Goal: Check status: Check status

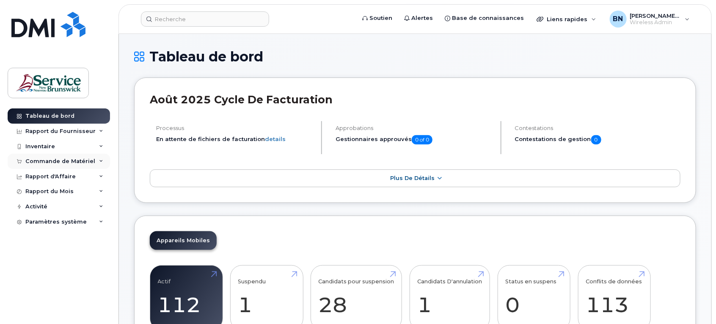
click at [49, 158] on div "Commande de Matériel" at bounding box center [59, 161] width 102 height 15
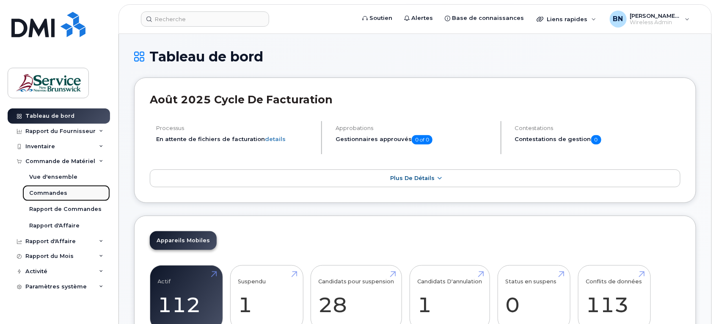
click at [54, 189] on link "Commandes" at bounding box center [66, 193] width 88 height 16
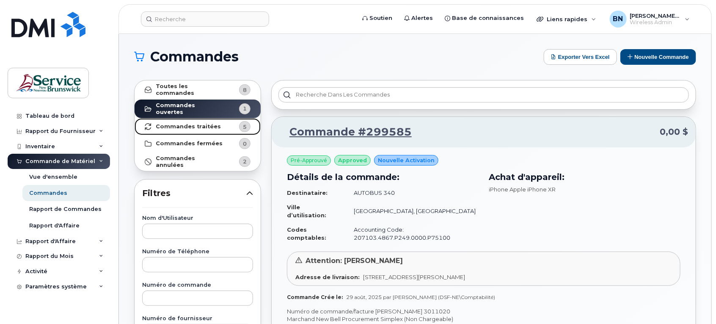
click at [218, 123] on link "Commandes traitées 5" at bounding box center [198, 126] width 126 height 17
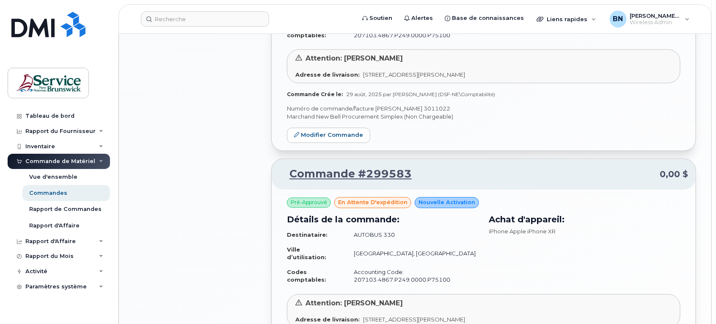
scroll to position [690, 0]
click at [314, 178] on link "Commande #299583" at bounding box center [345, 174] width 132 height 15
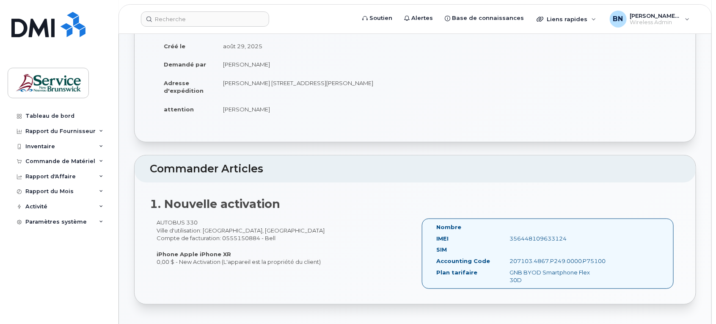
scroll to position [106, 0]
